Goal: Check status: Check status

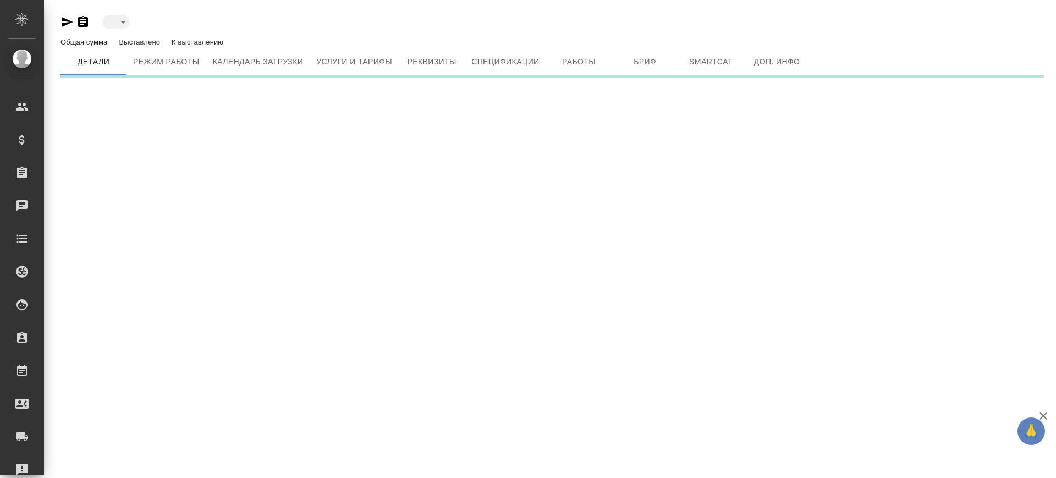
type input "active"
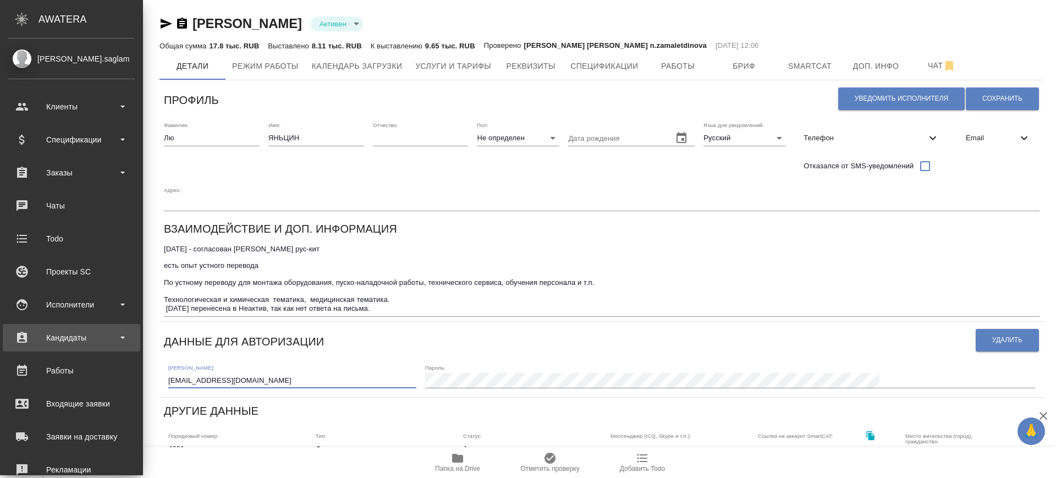
drag, startPoint x: 163, startPoint y: 349, endPoint x: 39, endPoint y: 341, distance: 125.1
click at [39, 341] on div ".cls-1 fill:#fff; AWATERA [PERSON_NAME].saglam Клиенты Спецификации Заказы Чаты…" at bounding box center [528, 239] width 1056 height 478
type input "Deja VuTransitWordFast. SmartCAT"
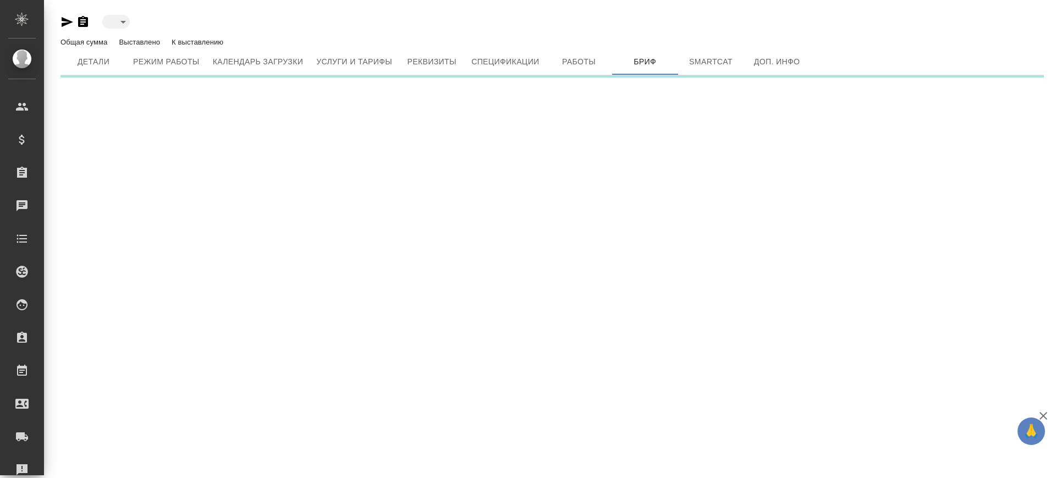
type input "inactive"
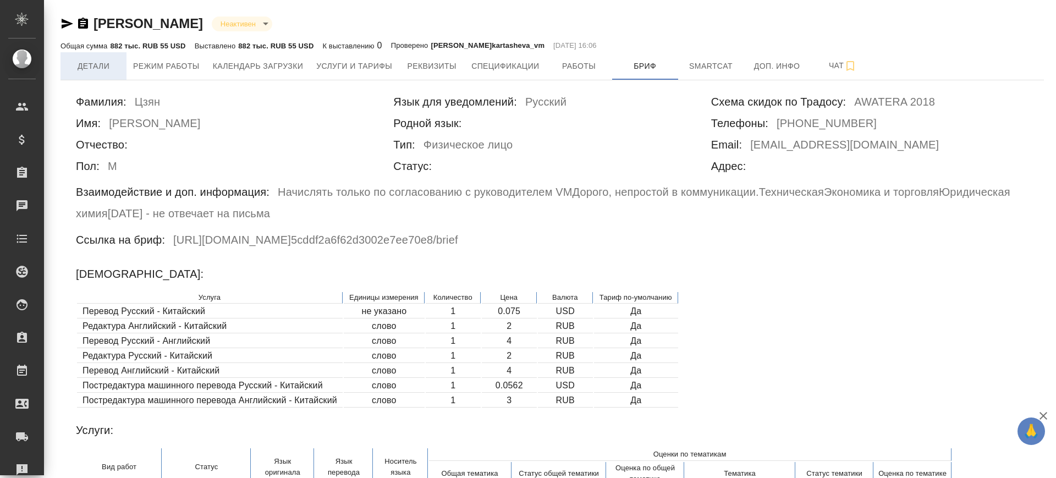
click at [99, 65] on span "Детали" at bounding box center [93, 66] width 53 height 14
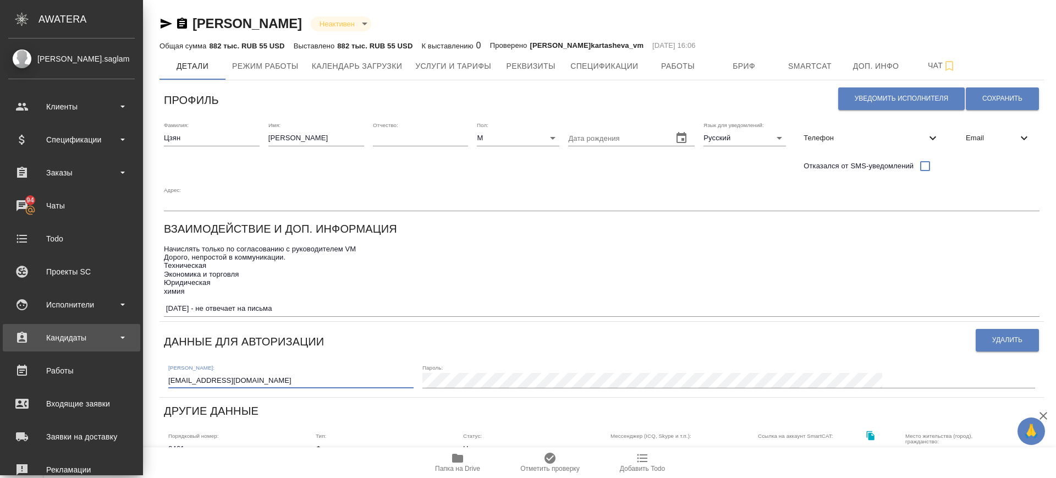
drag, startPoint x: 127, startPoint y: 343, endPoint x: 32, endPoint y: 327, distance: 96.4
click at [32, 327] on div ".cls-1 fill:#fff; AWATERA Саглам Виктория v.saglam Клиенты Спецификации Заказы …" at bounding box center [528, 239] width 1056 height 478
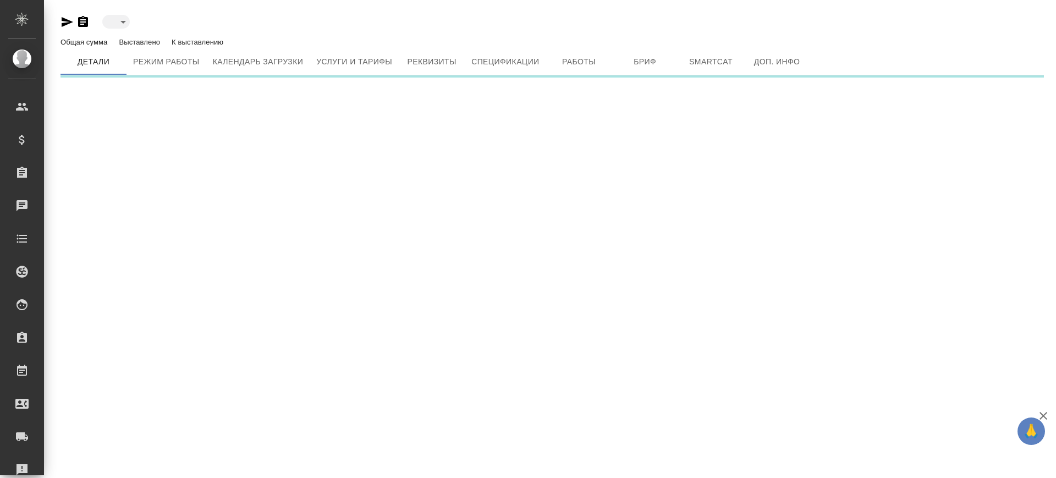
type input "inactive"
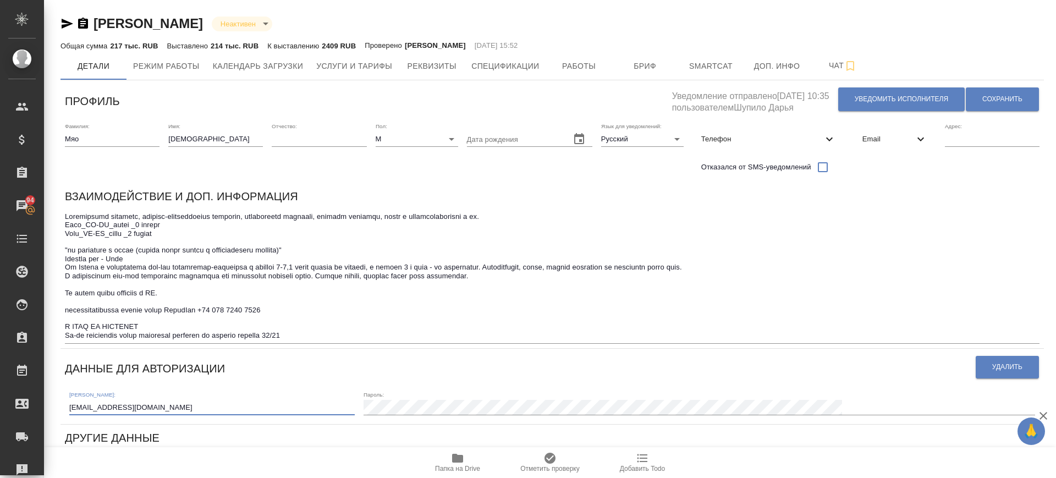
drag, startPoint x: 159, startPoint y: 404, endPoint x: 44, endPoint y: 399, distance: 115.1
click at [44, 399] on div "Мяо Сяофэй Неактивен inactive Общая сумма 217 тыс. RUB Выставлено 214 тыс. RUB …" at bounding box center [550, 393] width 1012 height 786
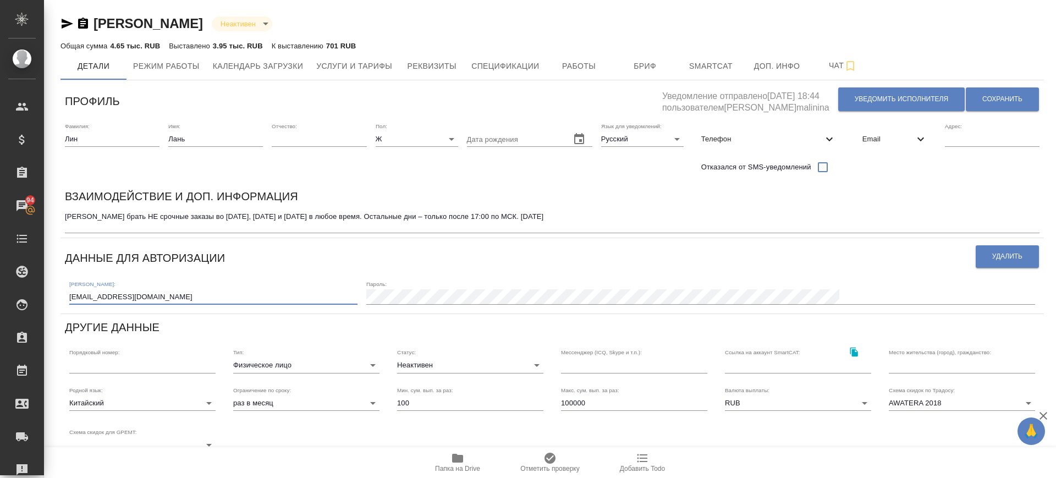
drag, startPoint x: 162, startPoint y: 300, endPoint x: 50, endPoint y: 285, distance: 112.7
click at [50, 285] on div "Лин Лань Неактивен inactive Общая сумма 4.65 тыс. RUB Выставлено 3.95 тыс. RUB …" at bounding box center [550, 338] width 1012 height 676
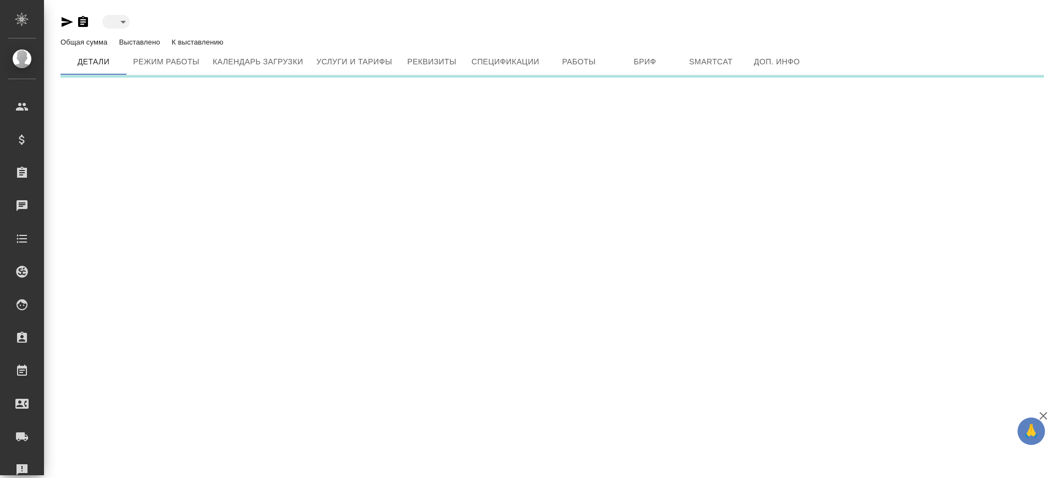
type input "inactive"
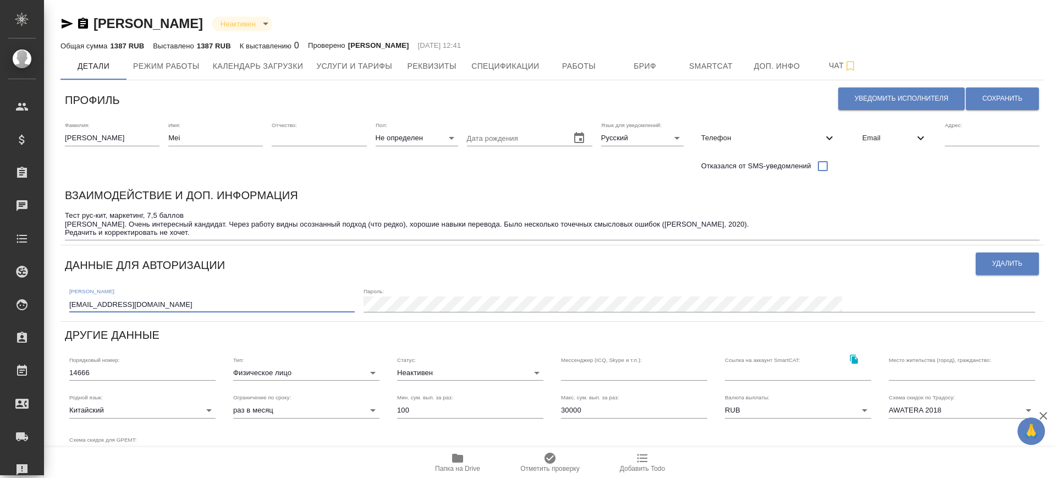
drag, startPoint x: 145, startPoint y: 304, endPoint x: 46, endPoint y: 283, distance: 101.7
click at [46, 283] on div "Yang Mei Неактивен inactive Общая сумма 1387 RUB Выставлено 1387 RUB К выставле…" at bounding box center [550, 341] width 1012 height 683
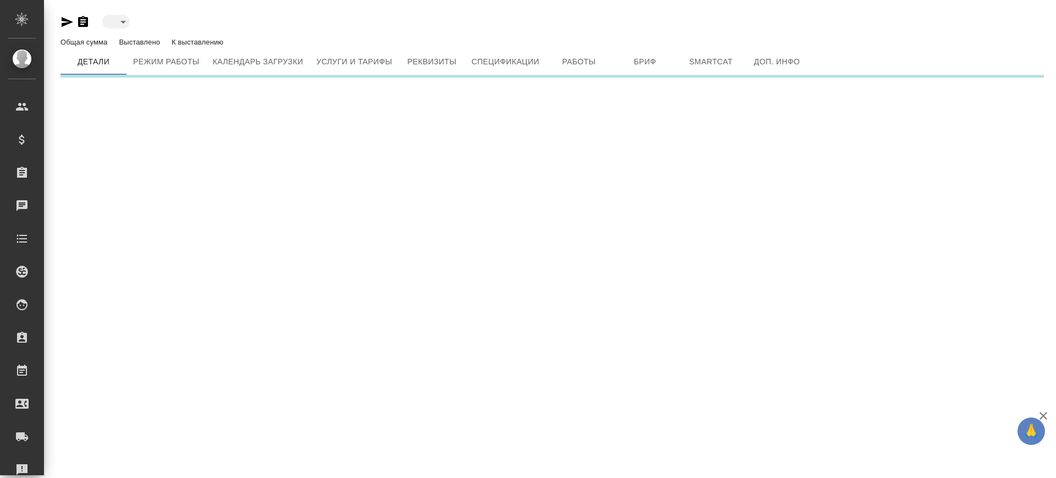
type input "inactive"
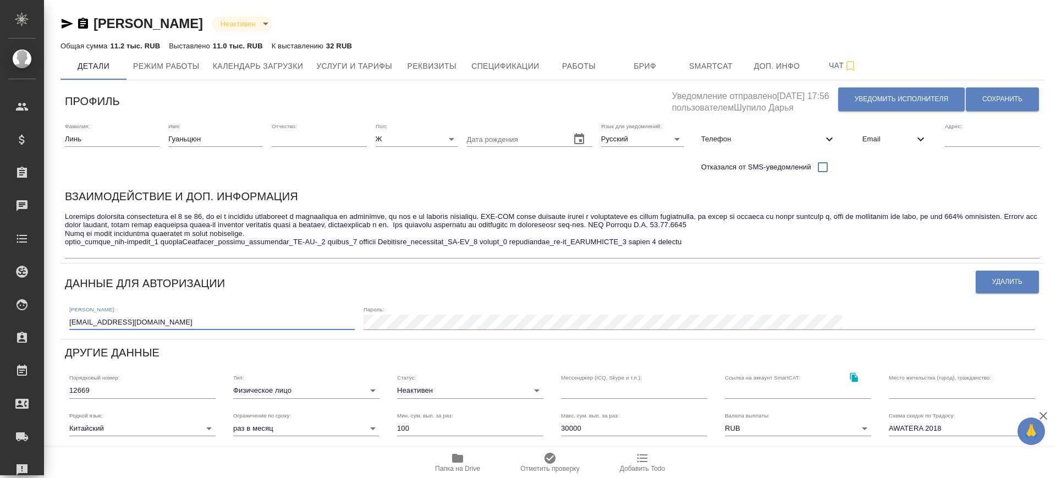
drag, startPoint x: 151, startPoint y: 325, endPoint x: 50, endPoint y: 305, distance: 102.7
click at [50, 305] on div "Линь Гуаньцюн Неактивен inactive Общая сумма 11.2 тыс. RUB Выставлено 11.0 тыс.…" at bounding box center [550, 350] width 1012 height 701
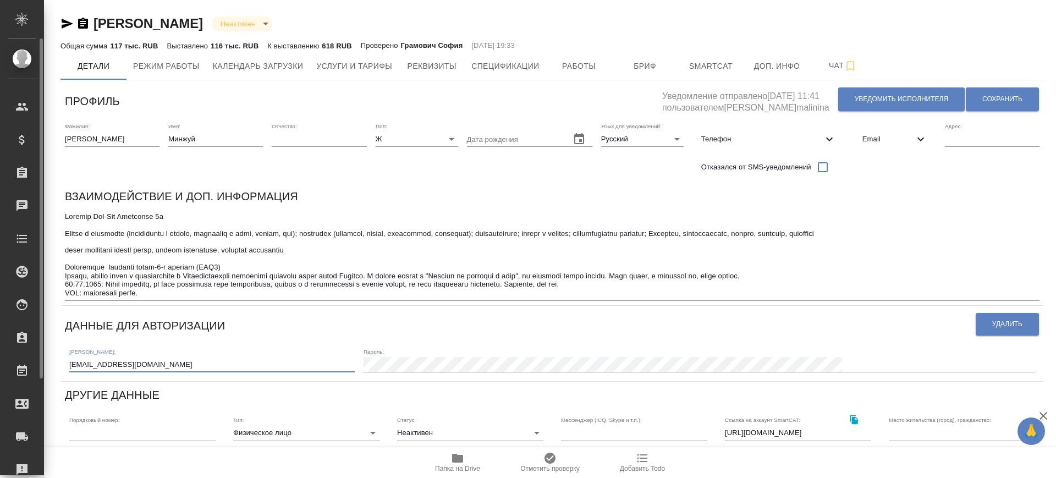
drag, startPoint x: 151, startPoint y: 369, endPoint x: 0, endPoint y: 347, distance: 152.8
click at [0, 347] on div ".cls-1 fill:#fff; AWATERA Саглам Виктория v.saglam Клиенты Спецификации Заказы …" at bounding box center [528, 239] width 1056 height 478
drag, startPoint x: 196, startPoint y: 136, endPoint x: 156, endPoint y: 135, distance: 40.7
click at [156, 135] on div "Фамилия: Ян Имя: Минжуй Отчество: Пол: Ж female Дата рождения Язык для уведомле…" at bounding box center [553, 150] width 984 height 65
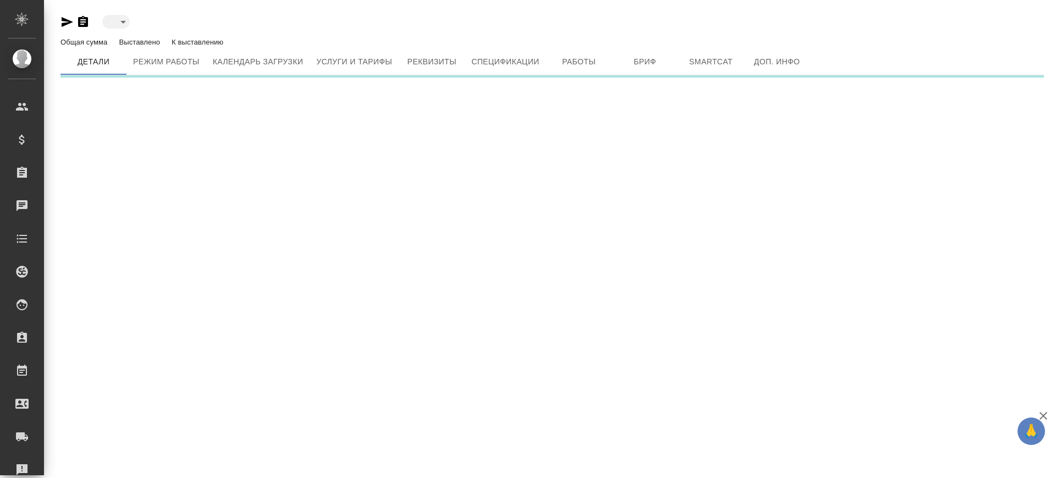
type input "inactive"
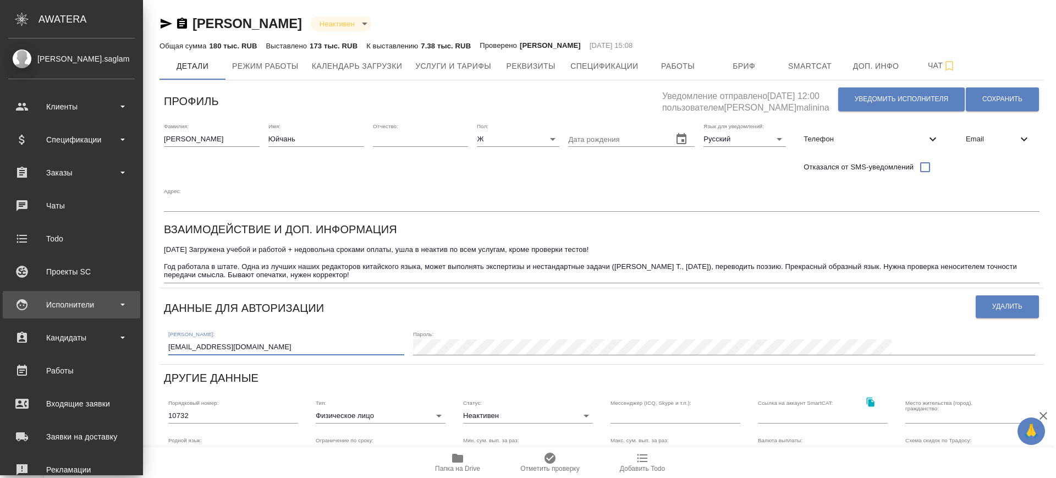
drag, startPoint x: 184, startPoint y: 320, endPoint x: 36, endPoint y: 298, distance: 149.6
click at [36, 298] on div ".cls-1 fill:#fff; AWATERA Саглам Виктория v.saglam Клиенты Спецификации Заказы …" at bounding box center [528, 239] width 1056 height 478
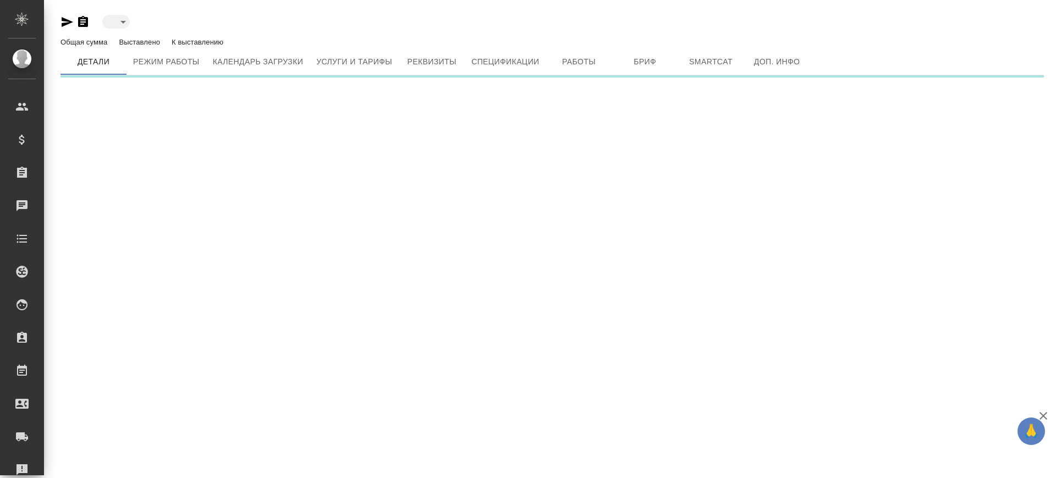
type input "inactive"
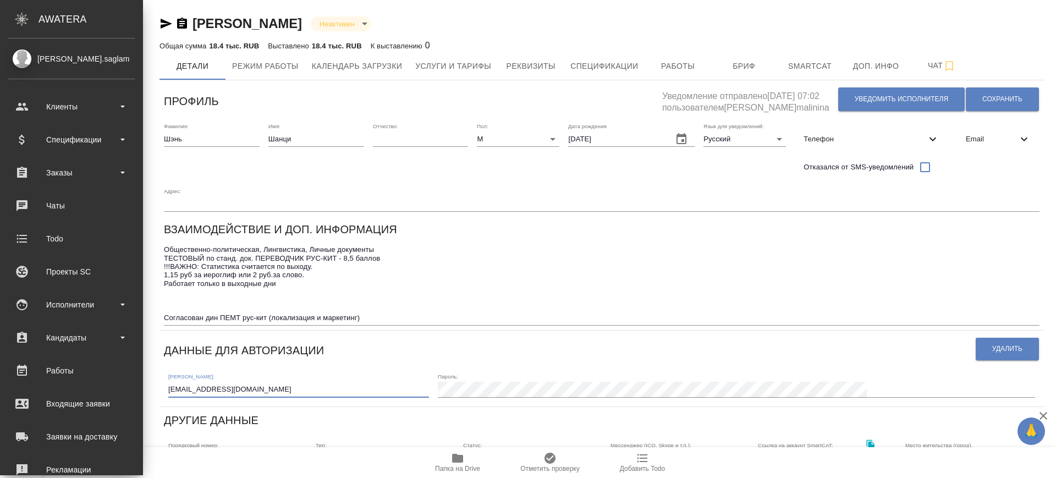
drag, startPoint x: 193, startPoint y: 360, endPoint x: 0, endPoint y: 334, distance: 194.9
click at [0, 334] on div ".cls-1 fill:#fff; AWATERA Саглам Виктория v.saglam Клиенты Спецификации Заказы …" at bounding box center [528, 239] width 1056 height 478
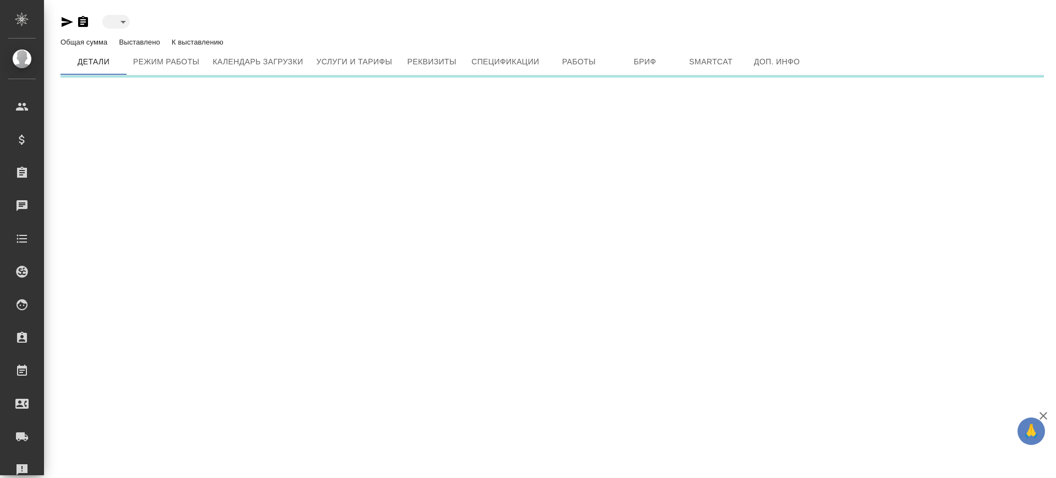
type input "inactive"
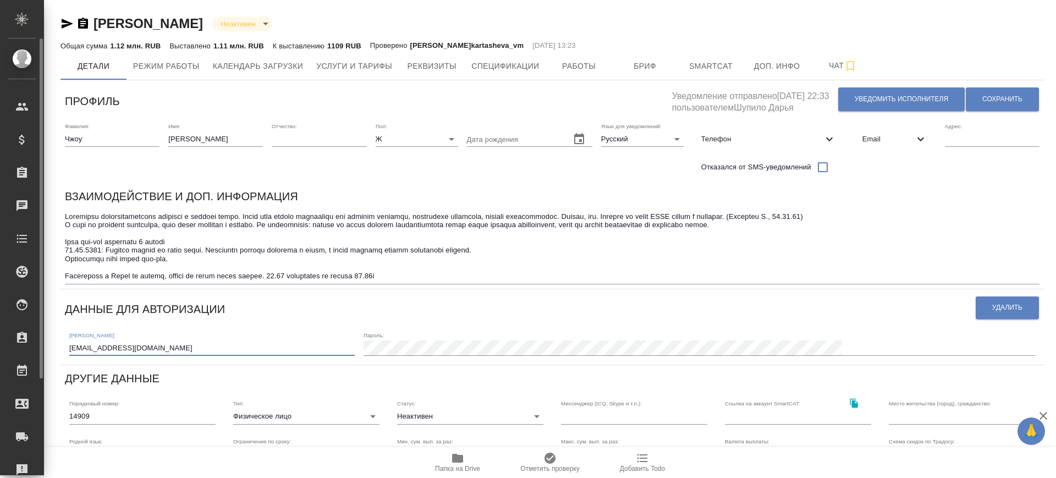
drag, startPoint x: 144, startPoint y: 344, endPoint x: 43, endPoint y: 327, distance: 102.6
click at [43, 327] on div ".cls-1 fill:#fff; AWATERA [PERSON_NAME].saglam Клиенты Спецификации Заказы Чаты…" at bounding box center [528, 239] width 1056 height 478
